Goal: Navigation & Orientation: Find specific page/section

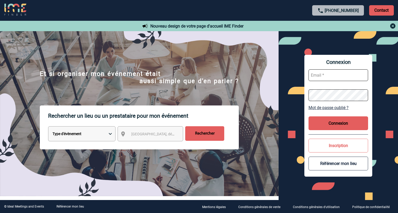
type input "isabelle.ottaviani@abeille-assurances.fr"
click at [333, 121] on button "Connexion" at bounding box center [338, 123] width 60 height 14
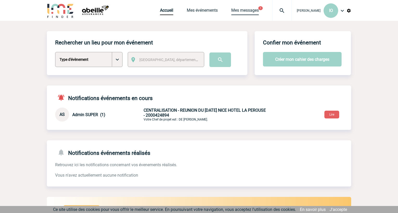
click at [247, 10] on link "Mes messages" at bounding box center [245, 11] width 28 height 7
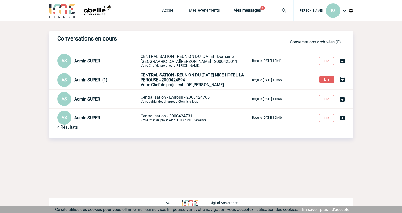
click at [206, 9] on link "Mes événements" at bounding box center [204, 11] width 31 height 7
